Goal: Navigation & Orientation: Find specific page/section

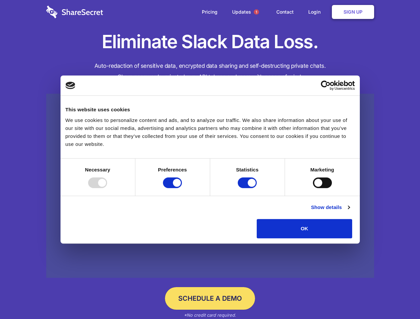
click at [107, 188] on div at bounding box center [97, 182] width 19 height 11
click at [182, 188] on input "Preferences" at bounding box center [172, 182] width 19 height 11
checkbox input "false"
click at [248, 188] on input "Statistics" at bounding box center [247, 182] width 19 height 11
checkbox input "false"
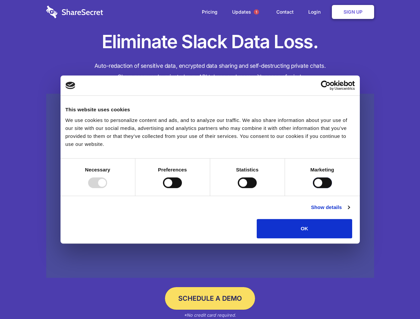
click at [313, 188] on input "Marketing" at bounding box center [322, 182] width 19 height 11
checkbox input "true"
click at [349, 211] on link "Show details" at bounding box center [330, 207] width 39 height 8
click at [0, 0] on li "Necessary 7 Necessary cookies help make a website usable by enabling basic func…" at bounding box center [0, 0] width 0 height 0
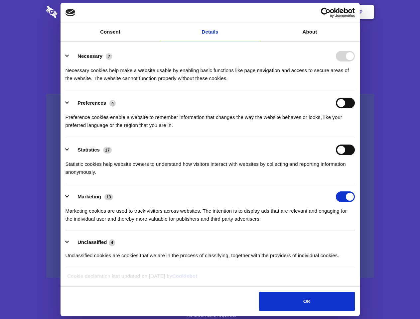
click at [256, 12] on span "1" at bounding box center [256, 11] width 5 height 5
